Goal: Check status

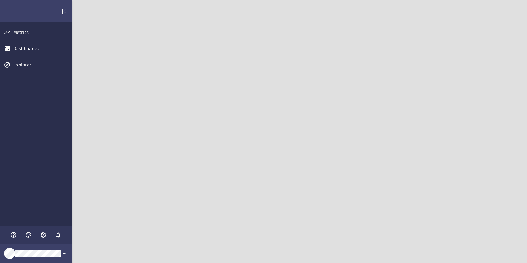
scroll to position [271, 464]
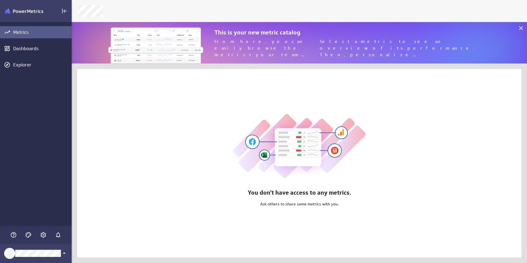
scroll to position [50, 464]
